Goal: Contribute content: Add original content to the website for others to see

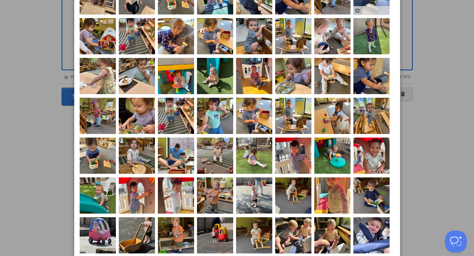
scroll to position [246, 0]
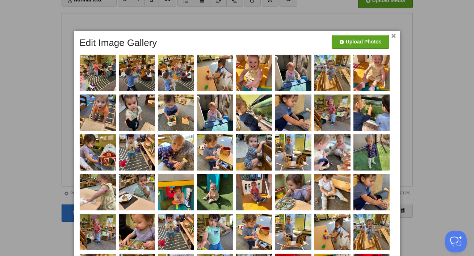
click at [393, 35] on link "×" at bounding box center [393, 36] width 5 height 4
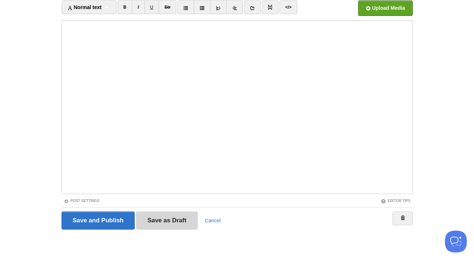
click at [188, 219] on input "Save as Draft" at bounding box center [167, 220] width 62 height 18
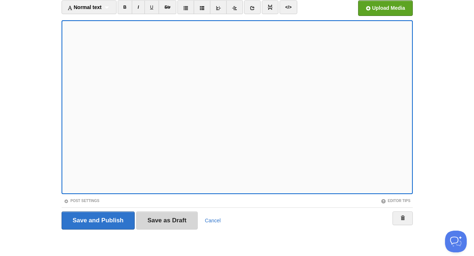
click at [182, 217] on input "Save as Draft" at bounding box center [167, 220] width 62 height 18
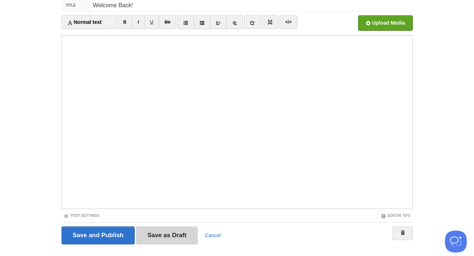
scroll to position [42, 0]
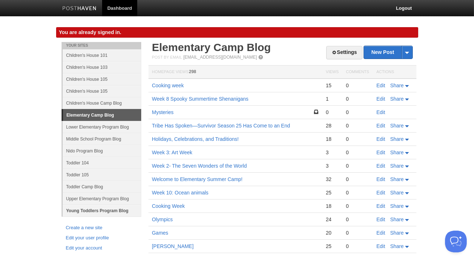
click at [84, 208] on link "Young Toddlers Program Blog" at bounding box center [102, 210] width 79 height 12
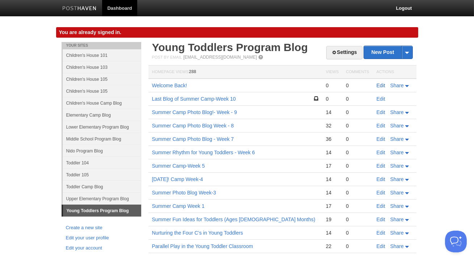
click at [377, 84] on link "Edit" at bounding box center [380, 85] width 9 height 6
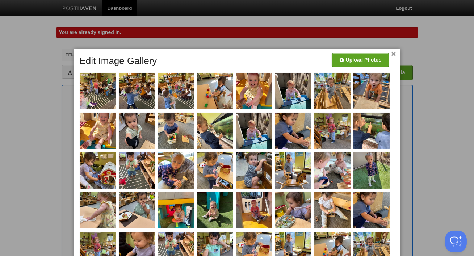
scroll to position [271, 0]
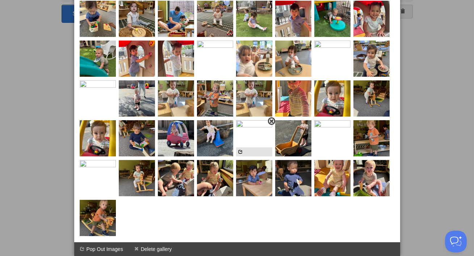
click at [271, 120] on span at bounding box center [271, 121] width 5 height 5
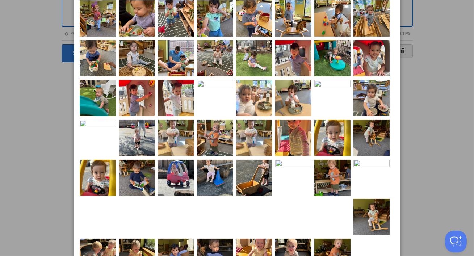
scroll to position [271, 0]
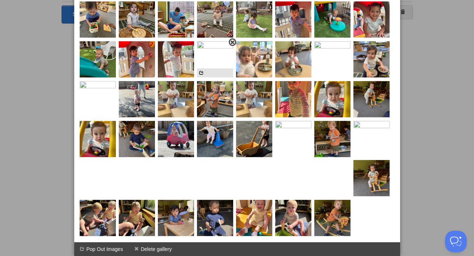
click at [232, 42] on span at bounding box center [232, 42] width 5 height 5
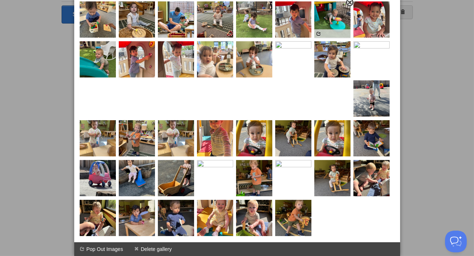
scroll to position [232, 0]
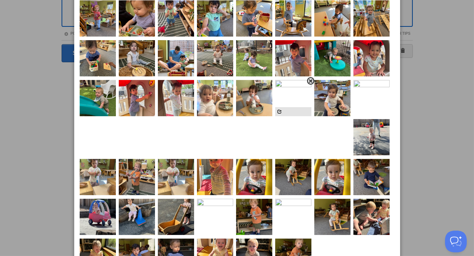
click at [309, 82] on span at bounding box center [310, 81] width 5 height 5
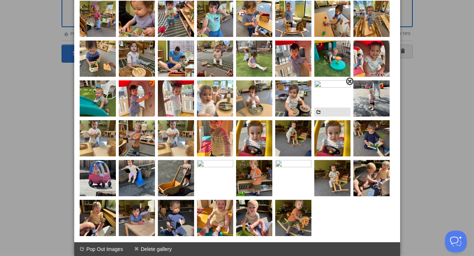
click at [348, 80] on span at bounding box center [349, 81] width 5 height 5
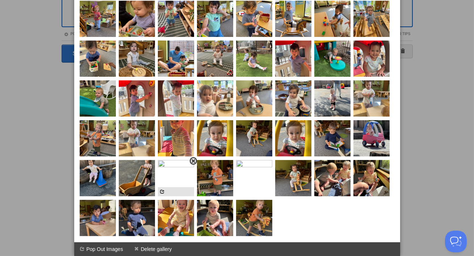
click at [195, 162] on span at bounding box center [193, 160] width 5 height 5
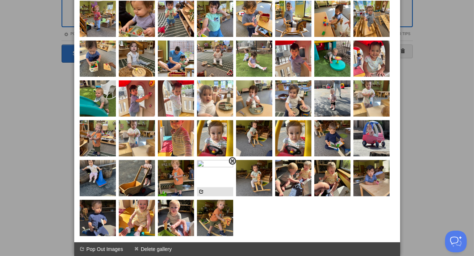
click at [231, 162] on span at bounding box center [232, 160] width 5 height 5
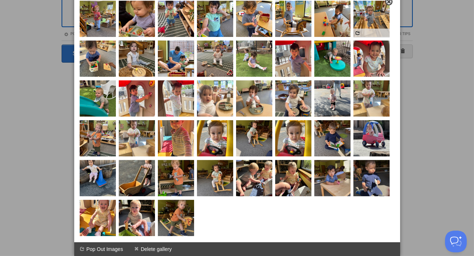
scroll to position [0, 0]
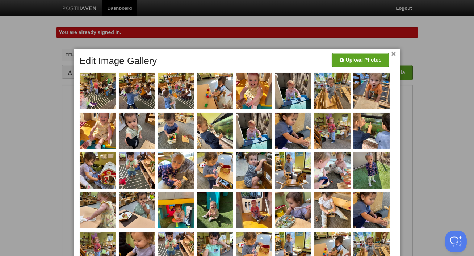
click at [394, 54] on link "×" at bounding box center [393, 54] width 5 height 4
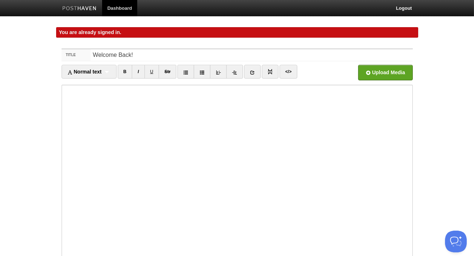
scroll to position [64, 0]
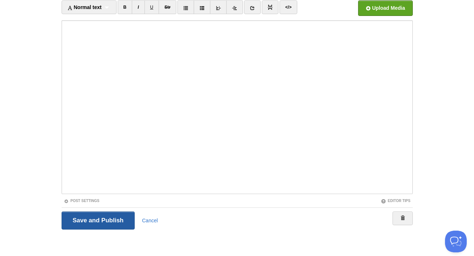
click at [120, 220] on input "Save and Publish" at bounding box center [98, 220] width 73 height 18
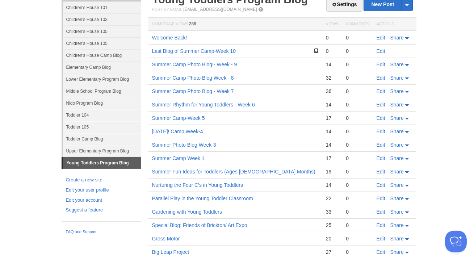
scroll to position [47, 0]
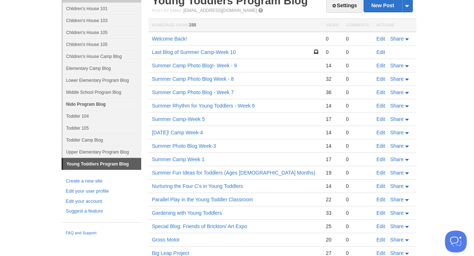
click at [89, 105] on link "Nido Program Blog" at bounding box center [102, 104] width 79 height 12
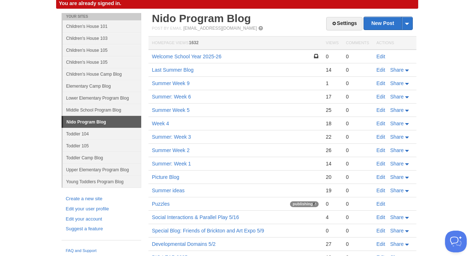
scroll to position [47, 0]
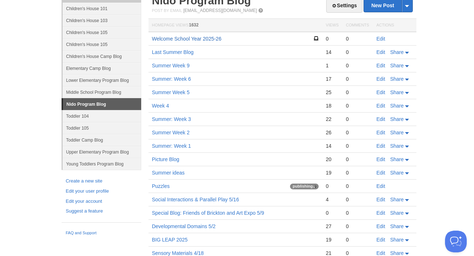
click at [198, 37] on link "Welcome School Year 2025-26" at bounding box center [186, 39] width 69 height 6
click at [93, 37] on link "Children's House 105" at bounding box center [102, 32] width 79 height 12
click at [105, 44] on link "Children's House 105" at bounding box center [102, 44] width 79 height 12
click at [109, 31] on link "Children's House 105" at bounding box center [102, 32] width 79 height 12
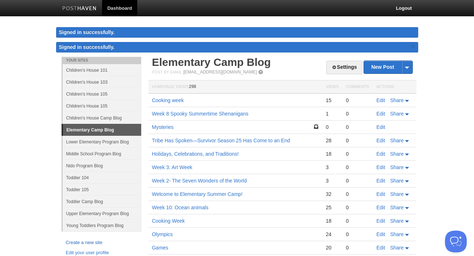
click at [100, 239] on link "Create a new site" at bounding box center [101, 243] width 71 height 8
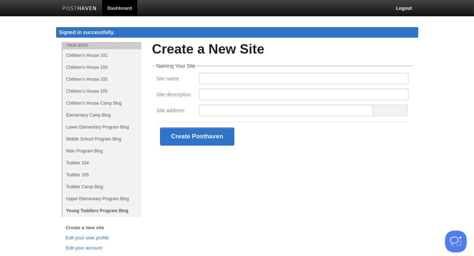
click at [103, 213] on link "Young Toddlers Program Blog" at bounding box center [102, 210] width 79 height 12
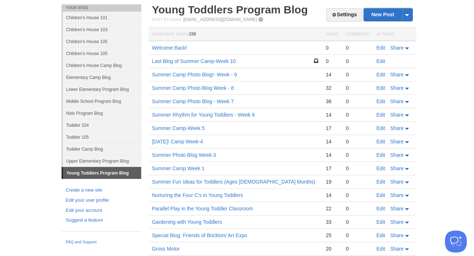
scroll to position [38, 0]
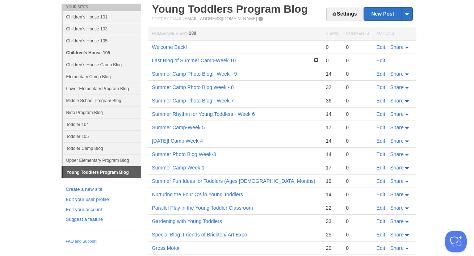
click at [96, 48] on link "Children's House 105" at bounding box center [102, 53] width 79 height 12
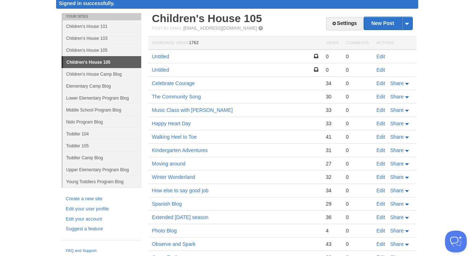
scroll to position [38, 0]
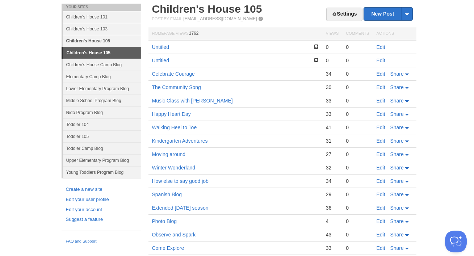
click at [100, 41] on link "Children's House 105" at bounding box center [102, 41] width 79 height 12
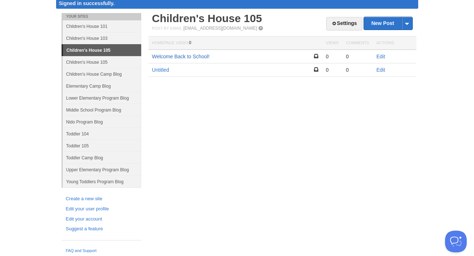
click at [196, 54] on link "Welcome Back to School!" at bounding box center [181, 57] width 58 height 6
click at [86, 40] on link "Children's House 103" at bounding box center [102, 38] width 79 height 12
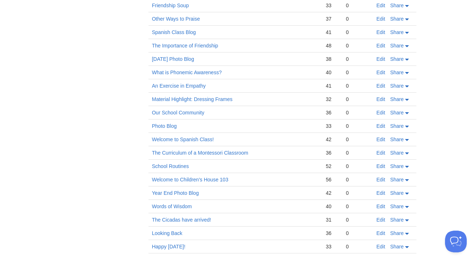
scroll to position [416, 0]
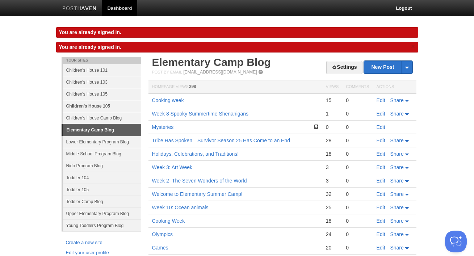
click at [106, 104] on link "Children's House 105" at bounding box center [102, 106] width 79 height 12
click at [105, 92] on link "Children's House 105" at bounding box center [102, 94] width 79 height 12
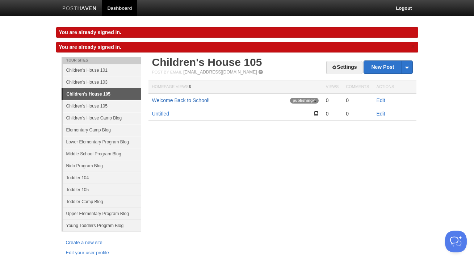
click at [181, 102] on link "Welcome Back to School!" at bounding box center [181, 100] width 58 height 6
click at [93, 84] on link "Children's House 103" at bounding box center [102, 82] width 79 height 12
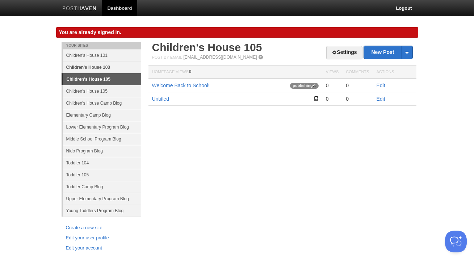
click at [93, 69] on link "Children's House 103" at bounding box center [102, 67] width 79 height 12
